Goal: Transaction & Acquisition: Obtain resource

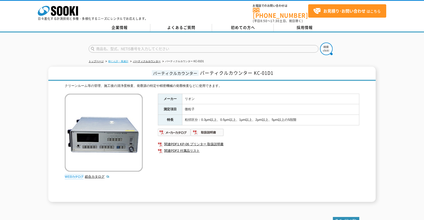
click at [125, 60] on link "粉じん計・風速計" at bounding box center [118, 61] width 20 height 3
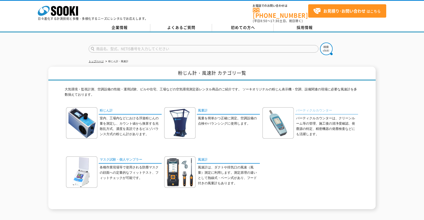
click at [302, 107] on link "パーティクルカウンター" at bounding box center [326, 110] width 63 height 7
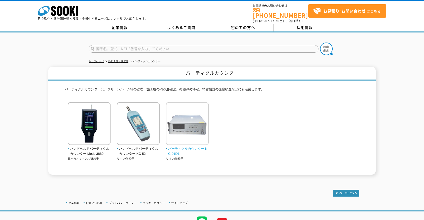
click at [173, 146] on span "パーティクルカウンター KC-01D1" at bounding box center [187, 151] width 43 height 11
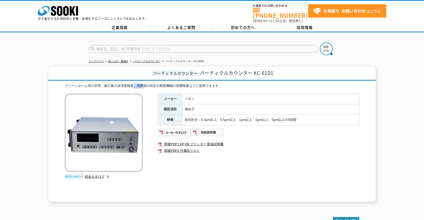
drag, startPoint x: 140, startPoint y: 82, endPoint x: 134, endPoint y: 82, distance: 6.0
click at [134, 83] on div "クリーンルーム等の管理、施工後の清浄度検査、発塵源の特定や精密機械の発塵検査などに使用できます。" at bounding box center [212, 85] width 294 height 5
click at [200, 86] on div "クリーンルーム等の管理、施工後の清浄度検査、発塵源の特定や精密機械の発塵検査などに使用できます。 総合カタログ メーカー リオン 測定項目 微粒子 特長 粒径…" at bounding box center [212, 142] width 294 height 118
